Goal: Find specific page/section: Find specific page/section

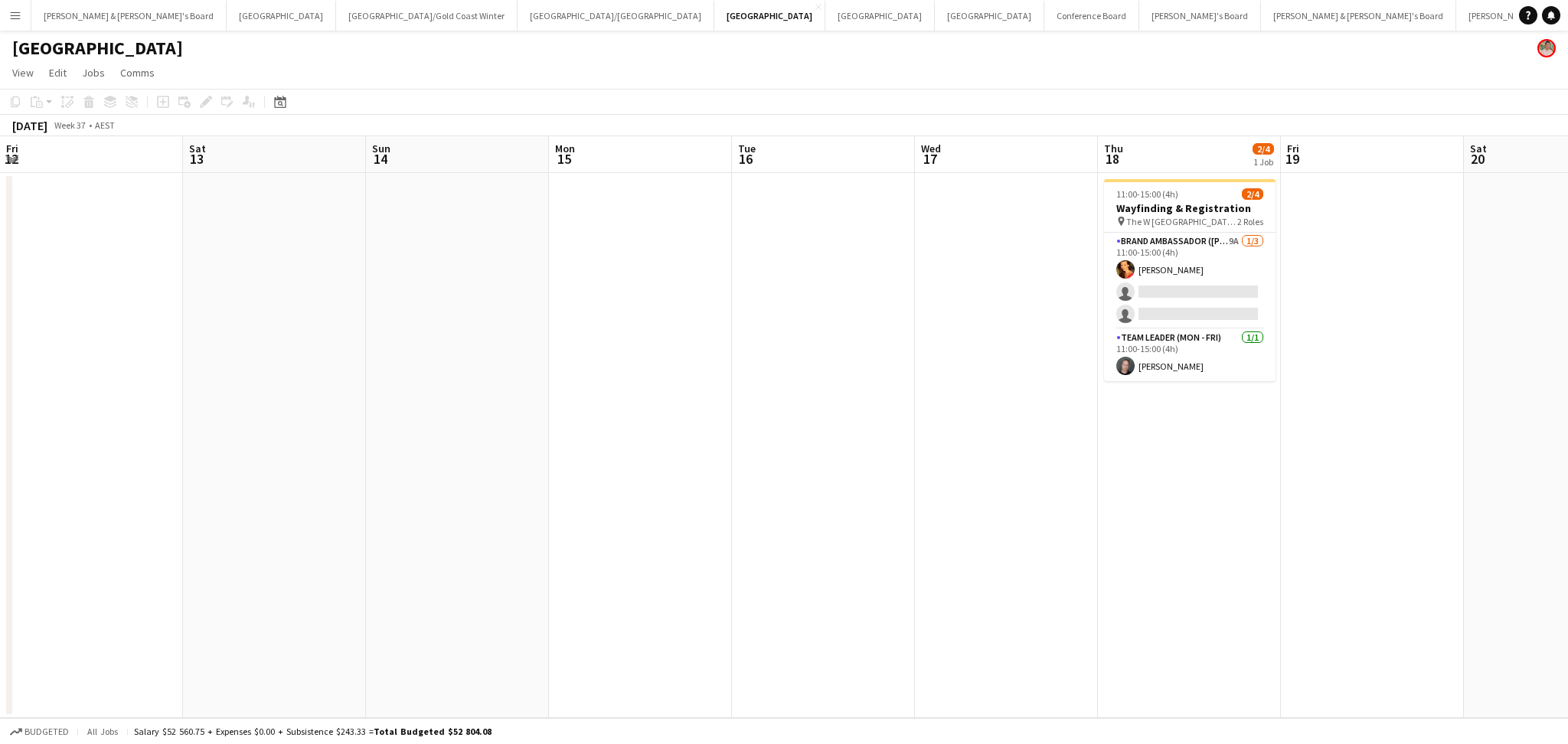
scroll to position [0, 527]
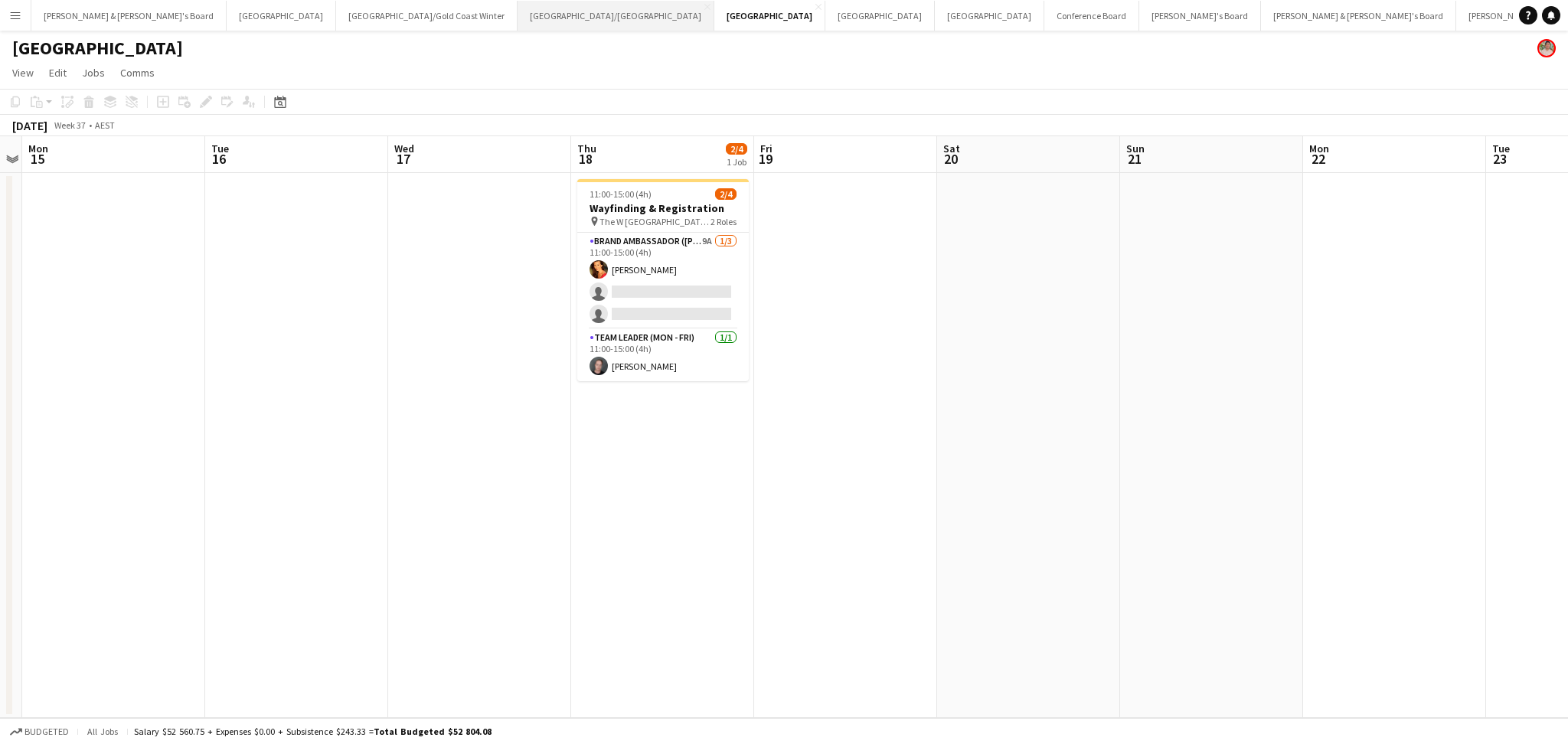
click at [518, 18] on button "[GEOGRAPHIC_DATA]/[GEOGRAPHIC_DATA] Close" at bounding box center [616, 16] width 197 height 30
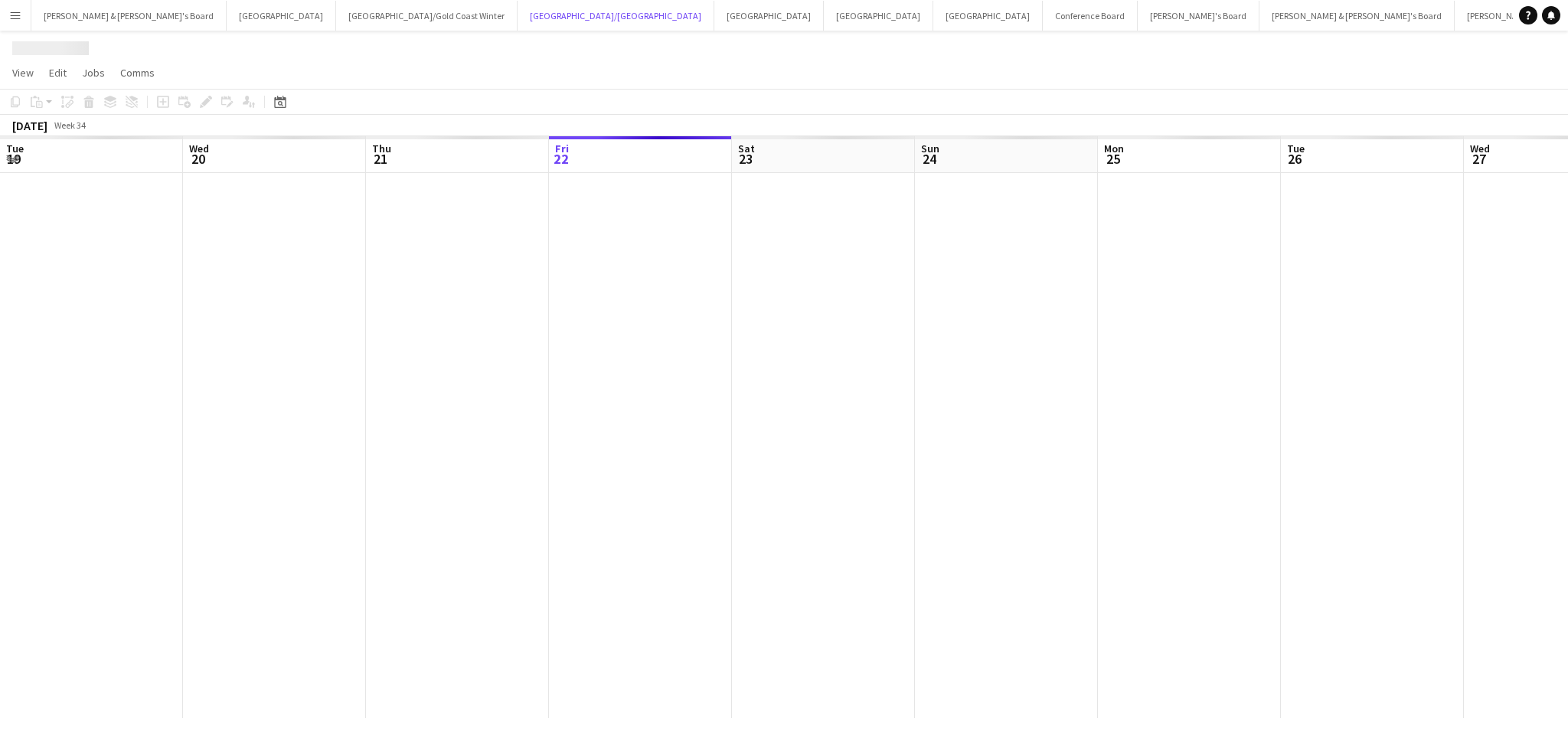
scroll to position [0, 365]
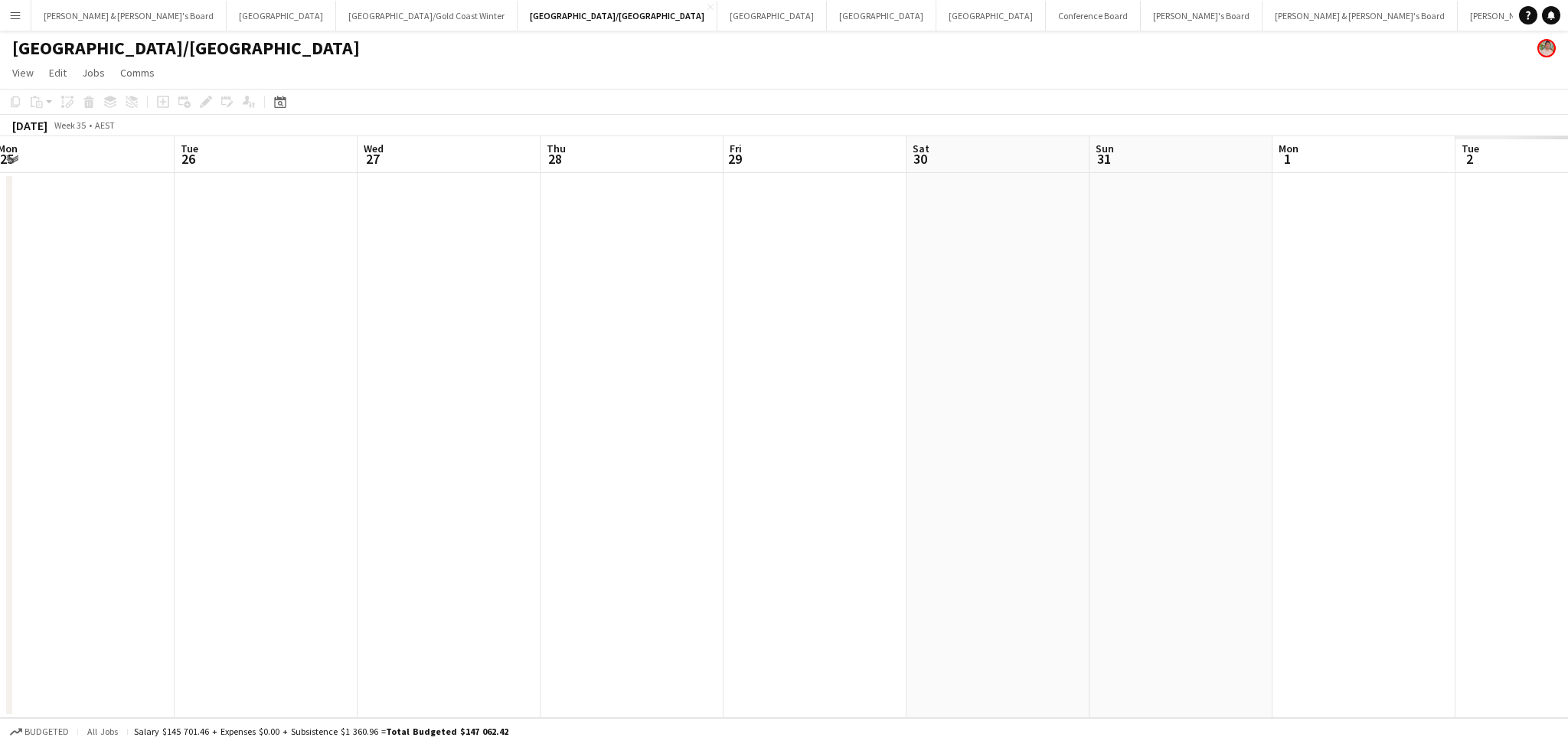
drag, startPoint x: 816, startPoint y: 456, endPoint x: 345, endPoint y: 424, distance: 472.1
click at [345, 424] on app-calendar-viewport "Fri 22 Sat 23 Sun 24 Mon 25 Tue 26 Wed 27 Thu 28 Fri 29 Sat 30 Sun 31 Mon 1 Tue…" at bounding box center [784, 427] width 1568 height 582
drag, startPoint x: 317, startPoint y: 479, endPoint x: 804, endPoint y: 480, distance: 487.0
click at [320, 475] on app-calendar-viewport "Tue 26 Wed 27 Thu 28 Fri 29 Sat 30 Sun 31 Mon 1 Tue 2 Wed 3 Thu 4 Fri 5 Sat 6 S…" at bounding box center [784, 427] width 1568 height 582
drag, startPoint x: 1130, startPoint y: 518, endPoint x: 397, endPoint y: 509, distance: 733.1
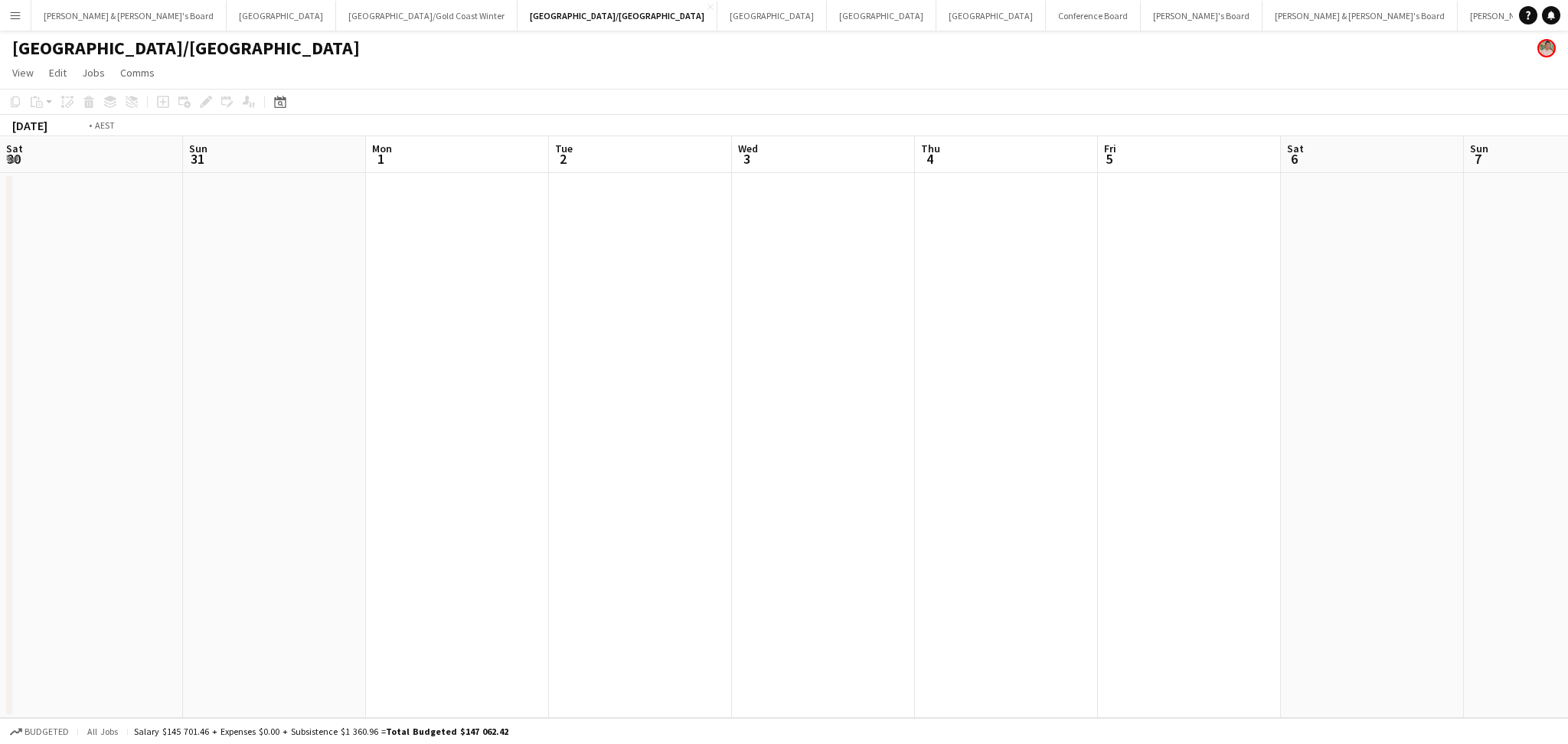
click at [397, 509] on app-calendar-viewport "Tue 26 Wed 27 Thu 28 Fri 29 Sat 30 Sun 31 Mon 1 Tue 2 Wed 3 Thu 4 Fri 5 Sat 6 S…" at bounding box center [784, 427] width 1568 height 582
drag, startPoint x: 843, startPoint y: 544, endPoint x: 329, endPoint y: 508, distance: 515.3
click at [329, 508] on app-calendar-viewport "Tue 2 Wed 3 Thu 4 Fri 5 Sat 6 Sun 7 Mon 8 Tue 9 Wed 10 Thu 11 Fri 12 Sat 13 Sun…" at bounding box center [784, 427] width 1568 height 582
click at [336, 23] on button "[GEOGRAPHIC_DATA]/[GEOGRAPHIC_DATA] Winter Close" at bounding box center [427, 16] width 181 height 30
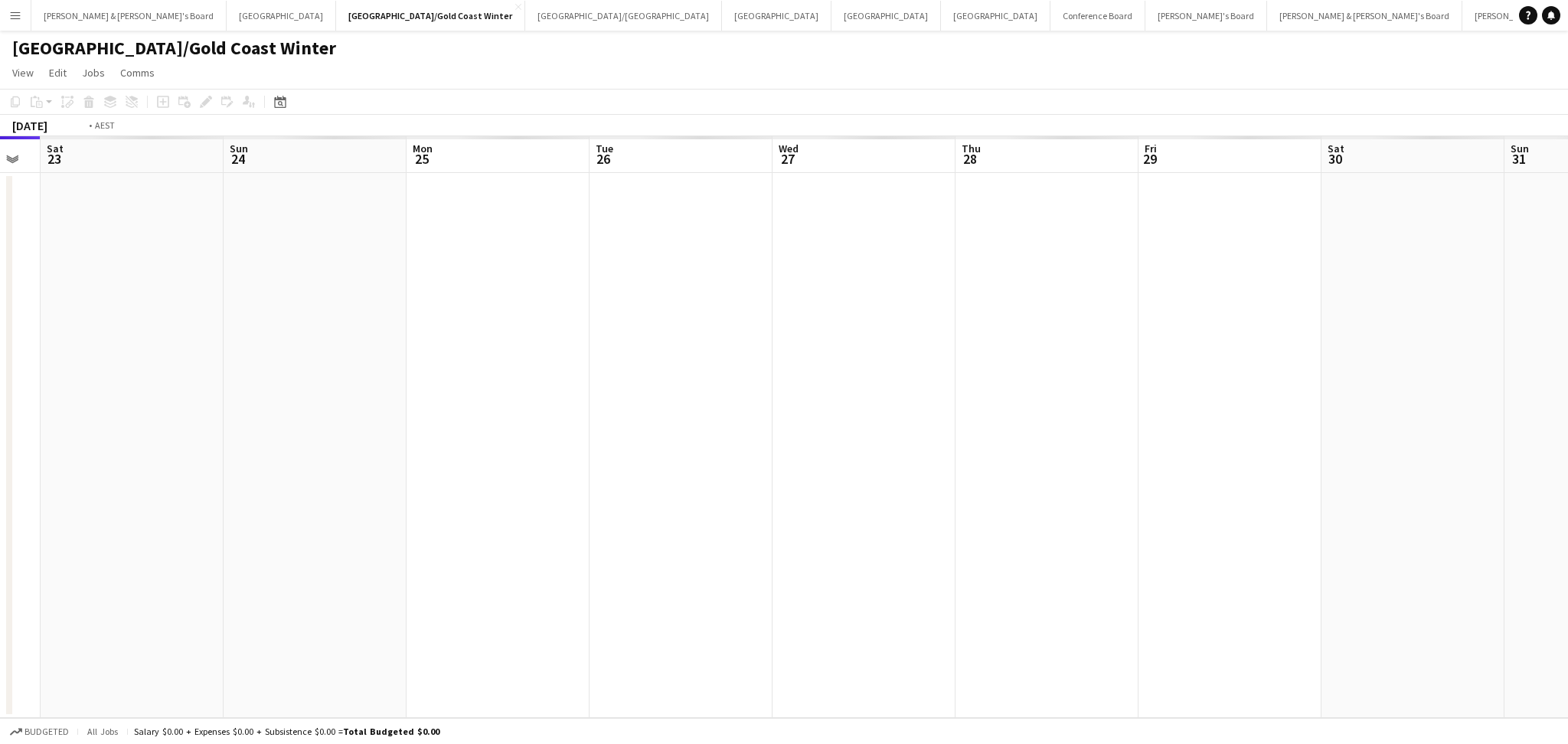
drag, startPoint x: 1026, startPoint y: 420, endPoint x: 264, endPoint y: 378, distance: 763.2
click at [264, 378] on app-calendar-viewport "Tue 19 Wed 20 Thu 21 Fri 22 Sat 23 Sun 24 Mon 25 Tue 26 Wed 27 Thu 28 Fri 29 Sa…" at bounding box center [784, 427] width 1568 height 582
drag, startPoint x: 1120, startPoint y: 489, endPoint x: 376, endPoint y: 482, distance: 744.0
click at [345, 490] on app-calendar-viewport "Sat 23 Sun 24 Mon 25 Tue 26 Wed 27 Thu 28 Fri 29 Sat 30 Sun 31 Mon 1 Tue 2 Wed …" at bounding box center [784, 427] width 1568 height 582
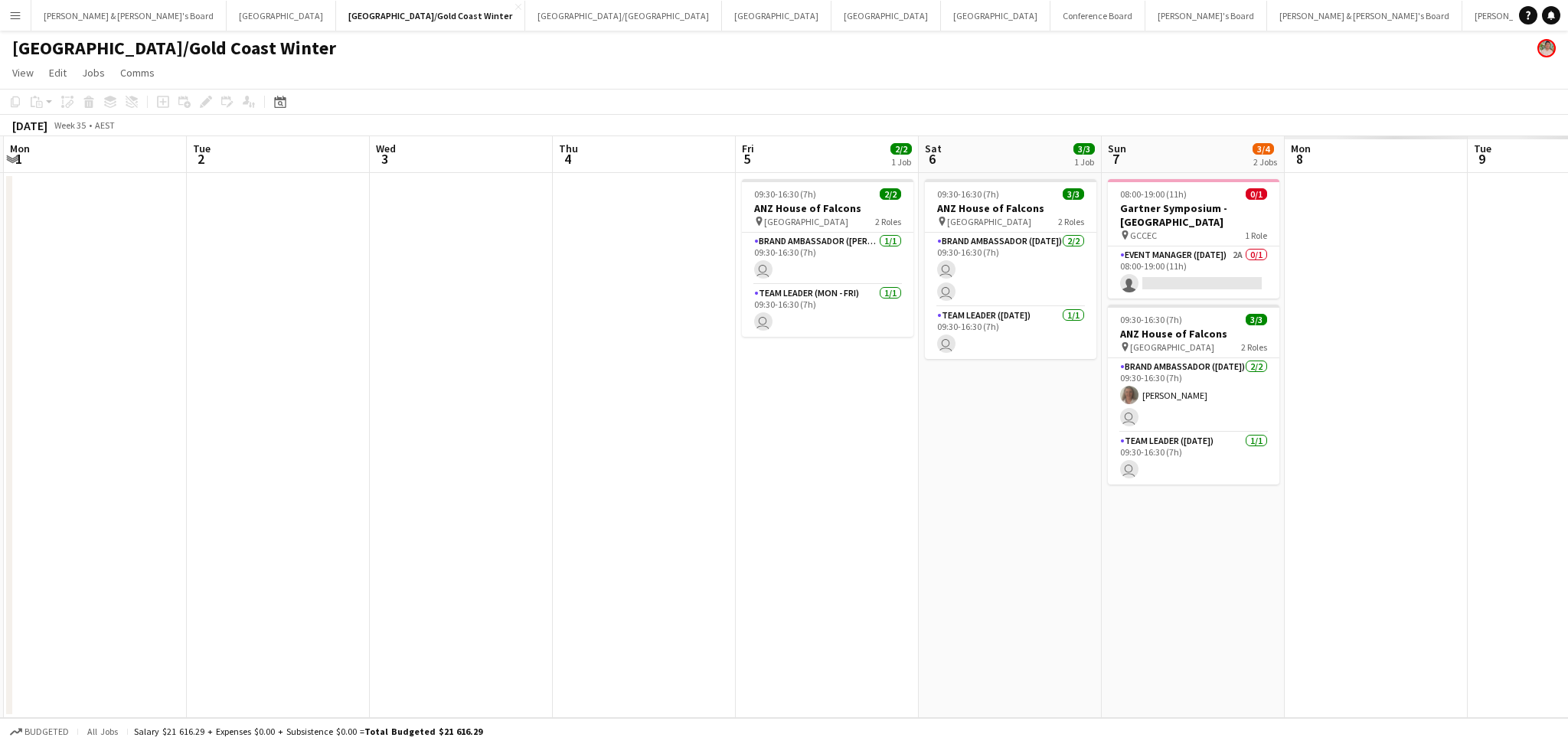
drag, startPoint x: 914, startPoint y: 507, endPoint x: 478, endPoint y: 501, distance: 436.0
click at [478, 501] on app-calendar-viewport "Fri 29 Sat 30 Sun 31 Mon 1 Tue 2 Wed 3 Thu 4 Fri 5 2/2 1 Job Sat 6 3/3 1 Job Su…" at bounding box center [784, 427] width 1568 height 582
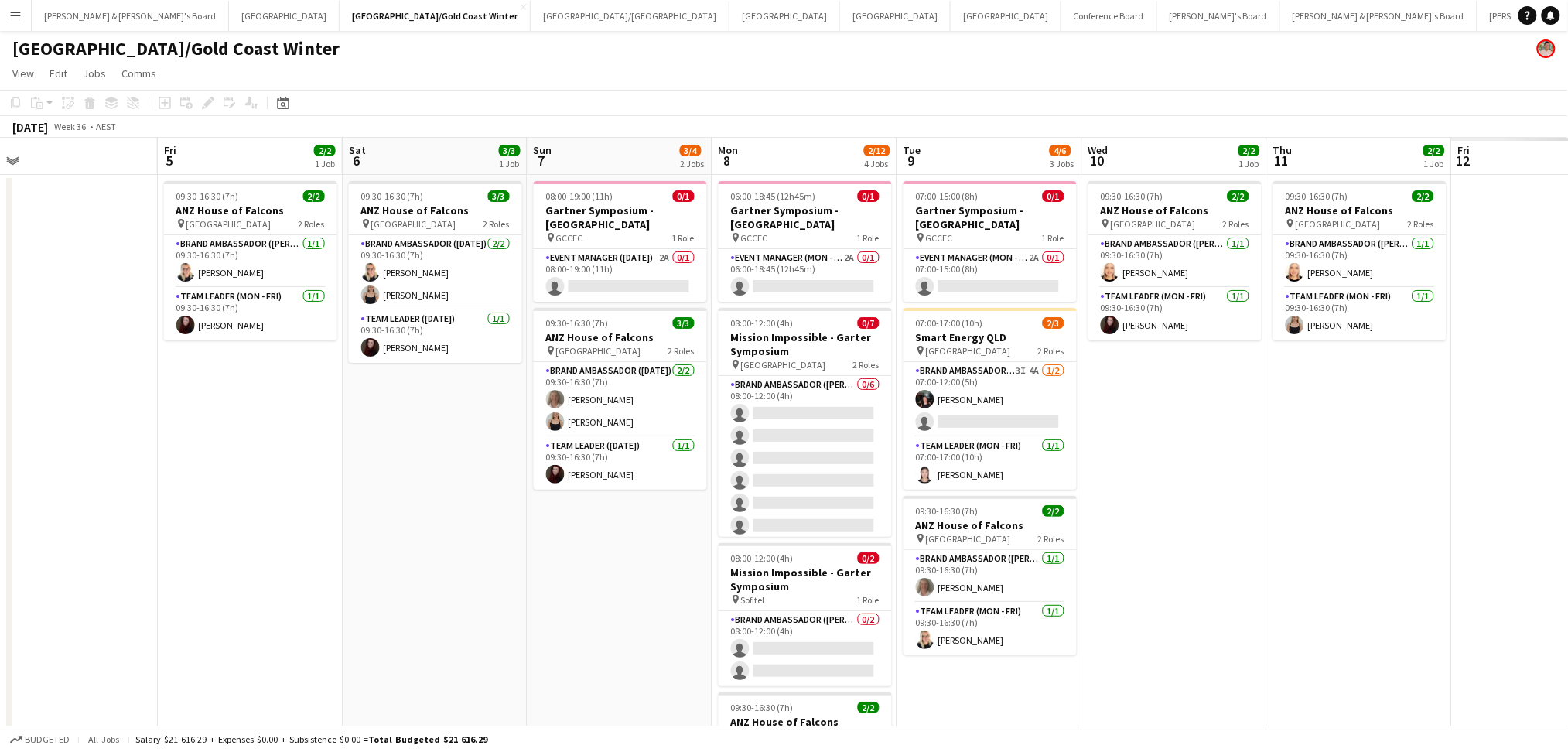
drag, startPoint x: 795, startPoint y: 566, endPoint x: 302, endPoint y: 538, distance: 493.8
click at [302, 538] on app-calendar-viewport "Mon 1 Tue 2 Wed 3 Thu 4 Fri 5 2/2 1 Job Sat 6 3/3 1 Job Sun 7 3/4 2 Jobs Mon 8 …" at bounding box center [784, 511] width 1568 height 749
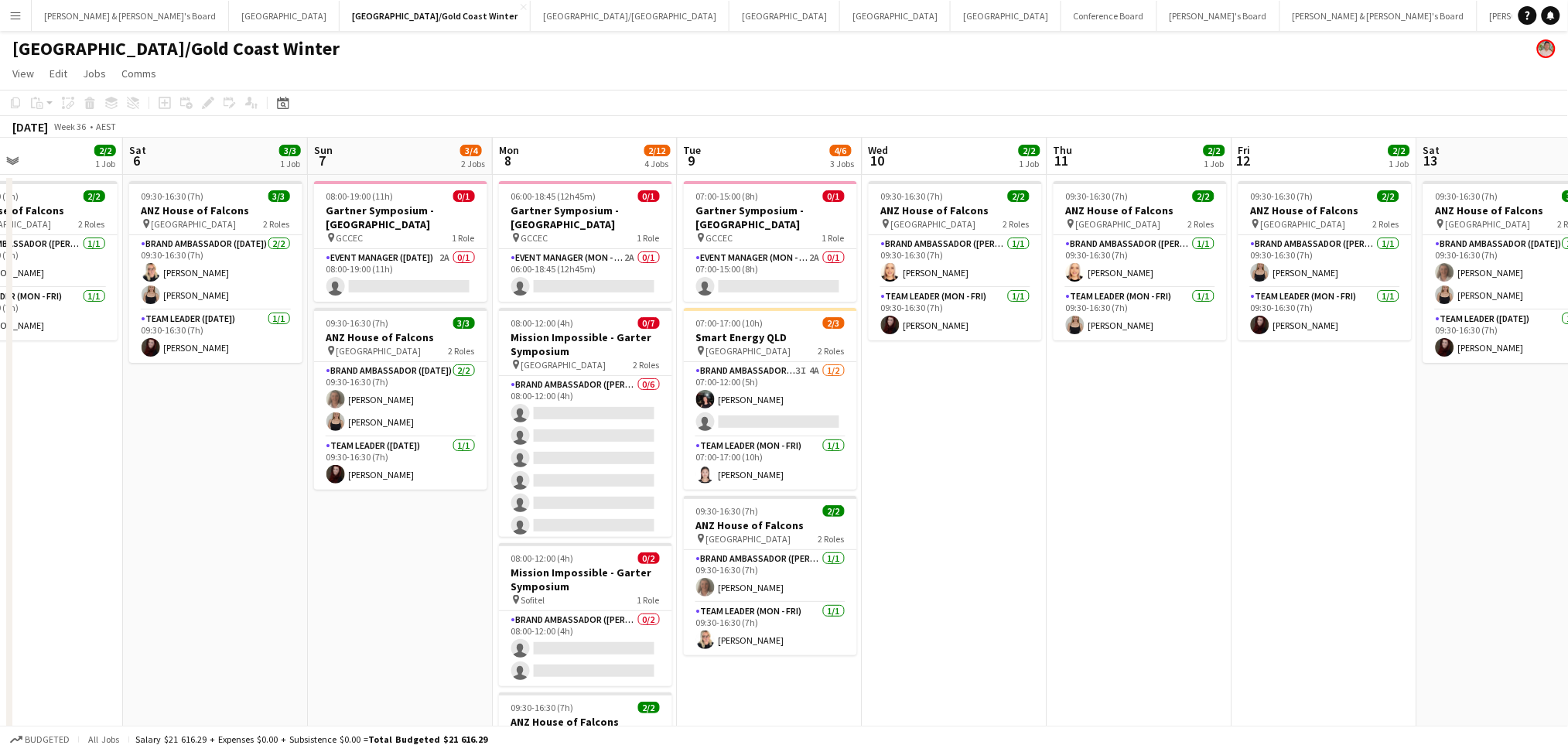
scroll to position [0, 476]
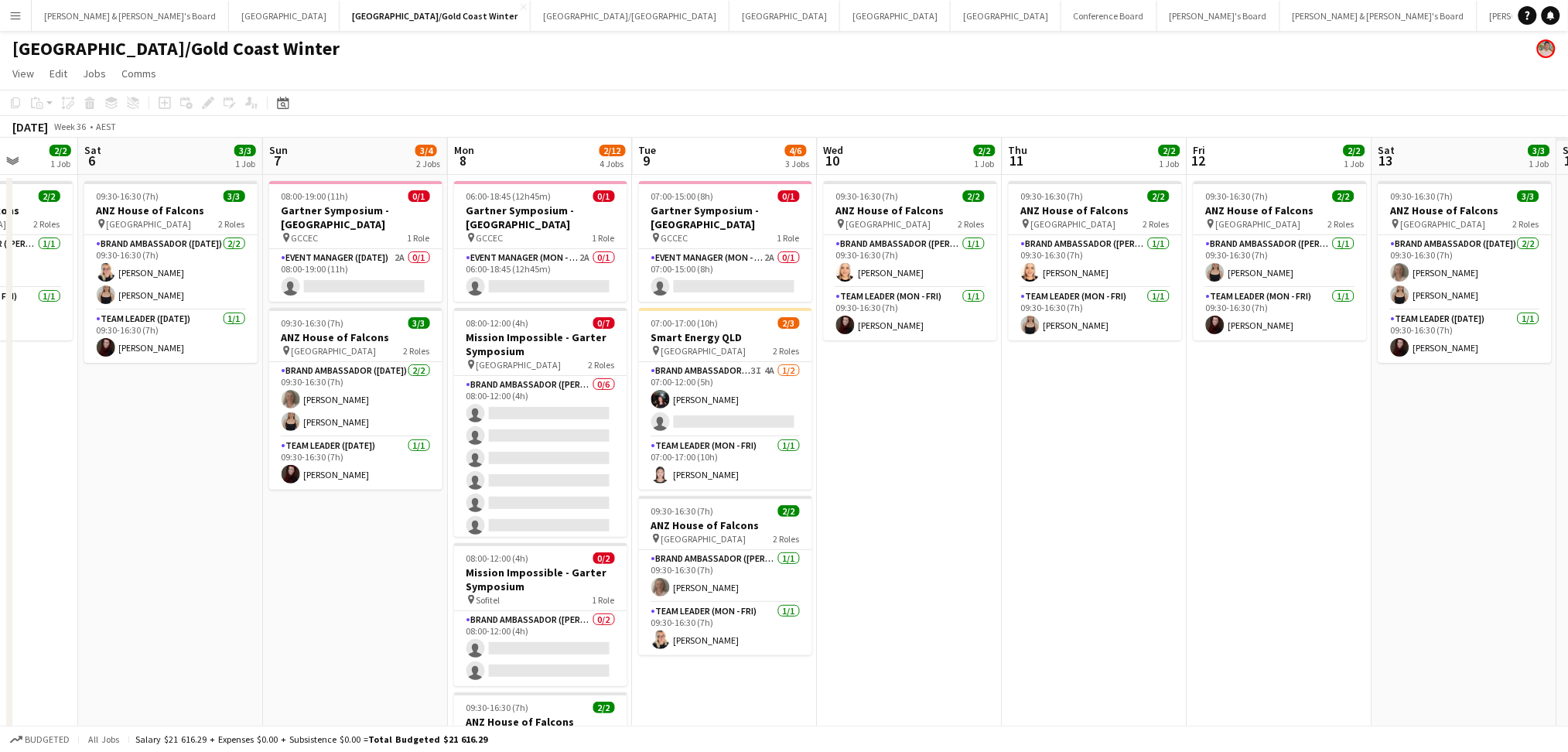
drag, startPoint x: 542, startPoint y: 570, endPoint x: 277, endPoint y: 551, distance: 265.7
click at [277, 551] on app-calendar-viewport "Wed 3 Thu 4 Fri 5 2/2 1 Job Sat 6 3/3 1 Job Sun 7 3/4 2 Jobs Mon 8 2/12 4 Jobs …" at bounding box center [784, 511] width 1568 height 749
